Goal: Information Seeking & Learning: Learn about a topic

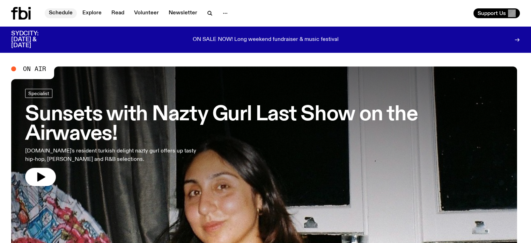
click at [64, 12] on link "Schedule" at bounding box center [61, 13] width 32 height 10
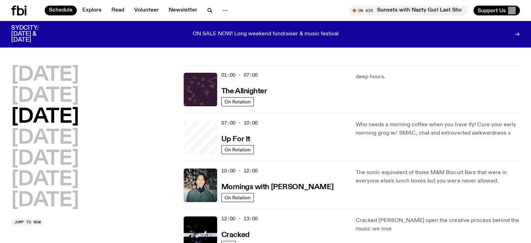
scroll to position [67, 0]
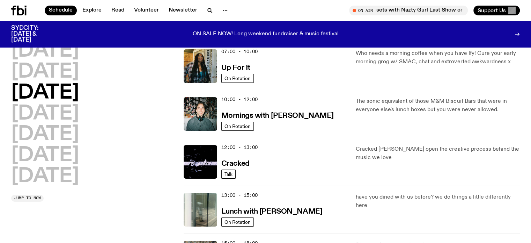
click at [137, 190] on div "[DATE] [DATE] [DATE] [DATE] [DATE] [DATE] [DATE] Jump to now" at bounding box center [93, 121] width 164 height 161
click at [158, 190] on div "[DATE] [DATE] [DATE] [DATE] [DATE] [DATE] [DATE] Jump to now" at bounding box center [93, 121] width 164 height 161
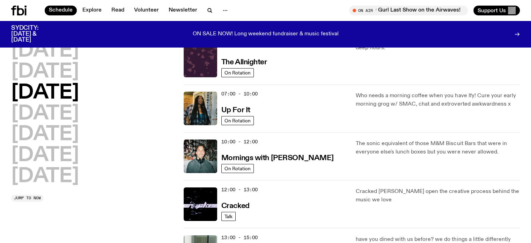
scroll to position [0, 0]
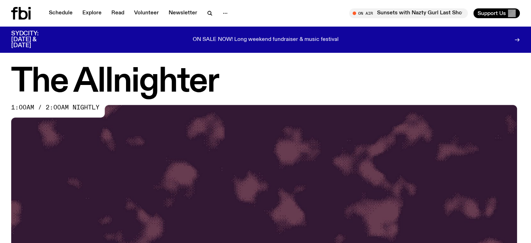
click at [0, 120] on div "The Allnighter 1:00am / 2:00am nightly" at bounding box center [265, 228] width 531 height 325
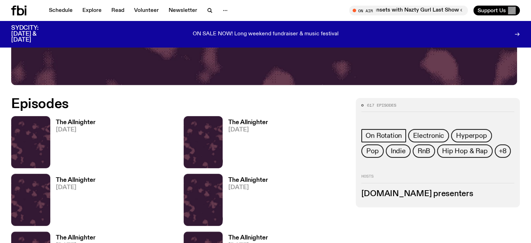
scroll to position [311, 0]
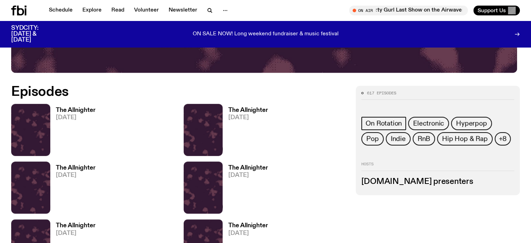
click at [80, 107] on h3 "The Allnighter" at bounding box center [76, 110] width 40 height 6
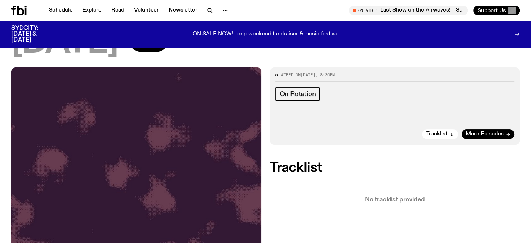
scroll to position [67, 0]
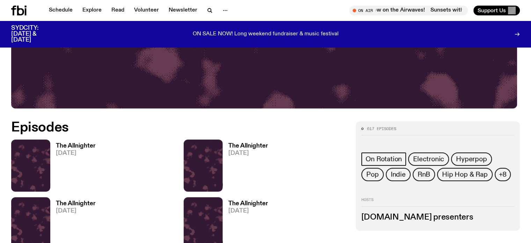
scroll to position [276, 0]
